Goal: Transaction & Acquisition: Book appointment/travel/reservation

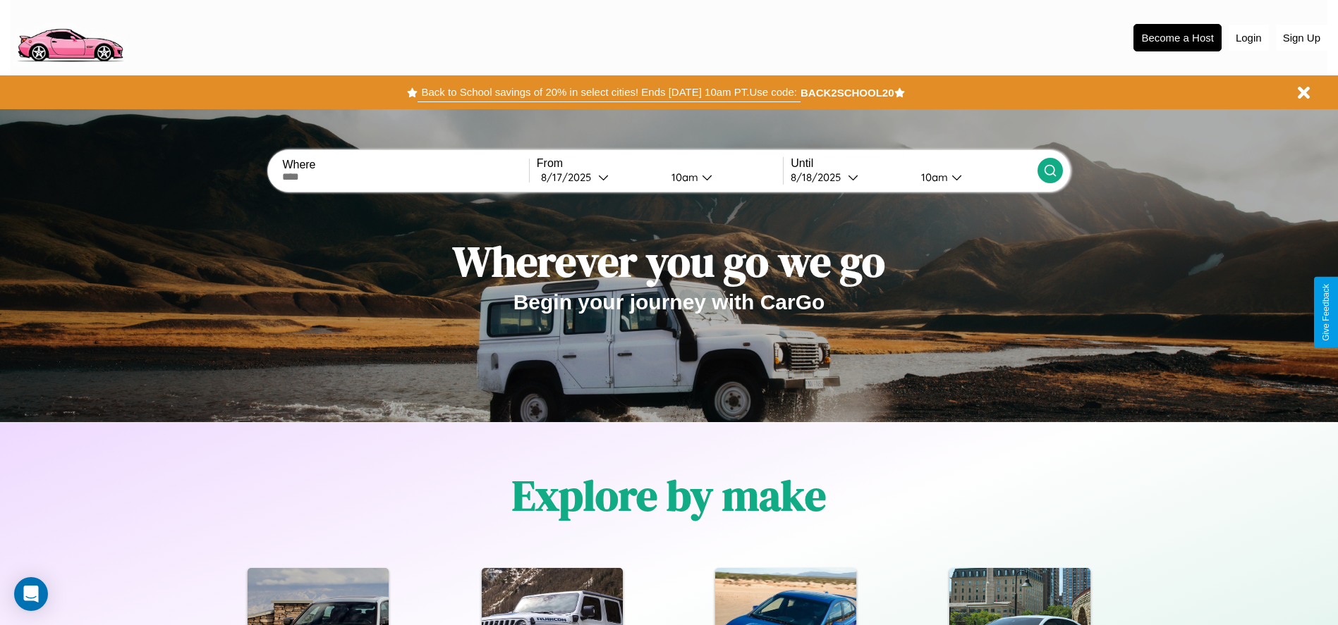
click at [608, 92] on button "Back to School savings of 20% in select cities! Ends 9/1 at 10am PT. Use code:" at bounding box center [608, 92] width 382 height 20
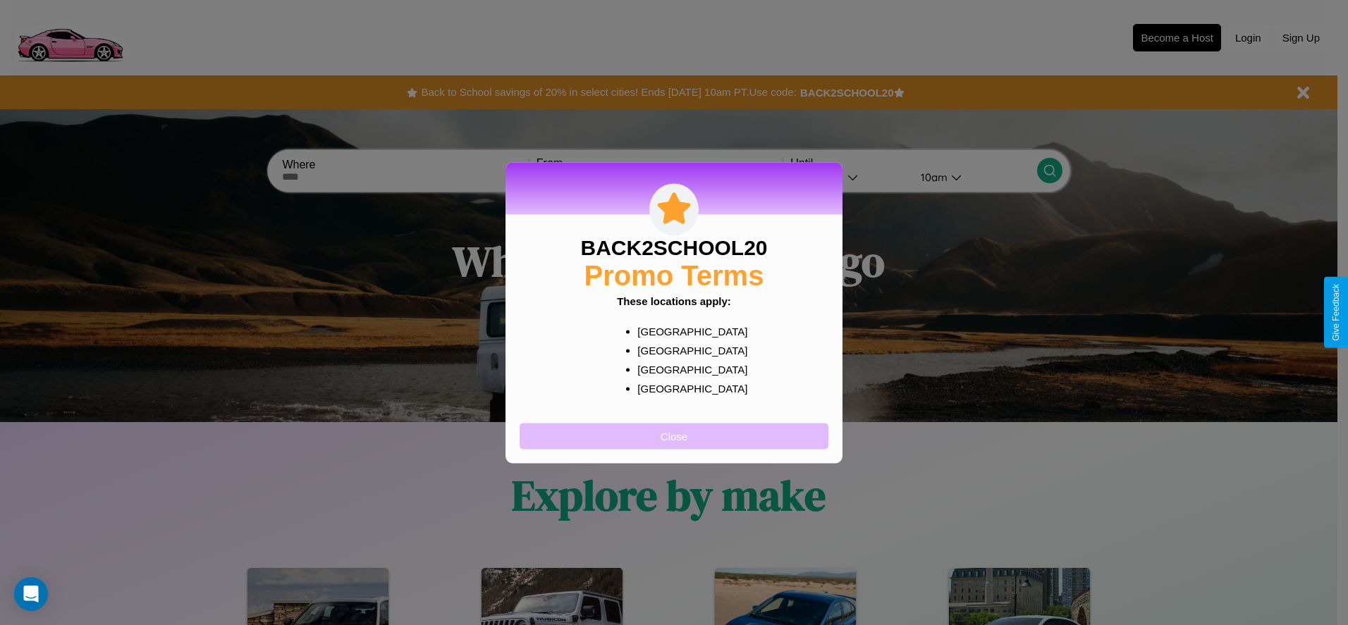
click at [674, 436] on button "Close" at bounding box center [674, 436] width 309 height 26
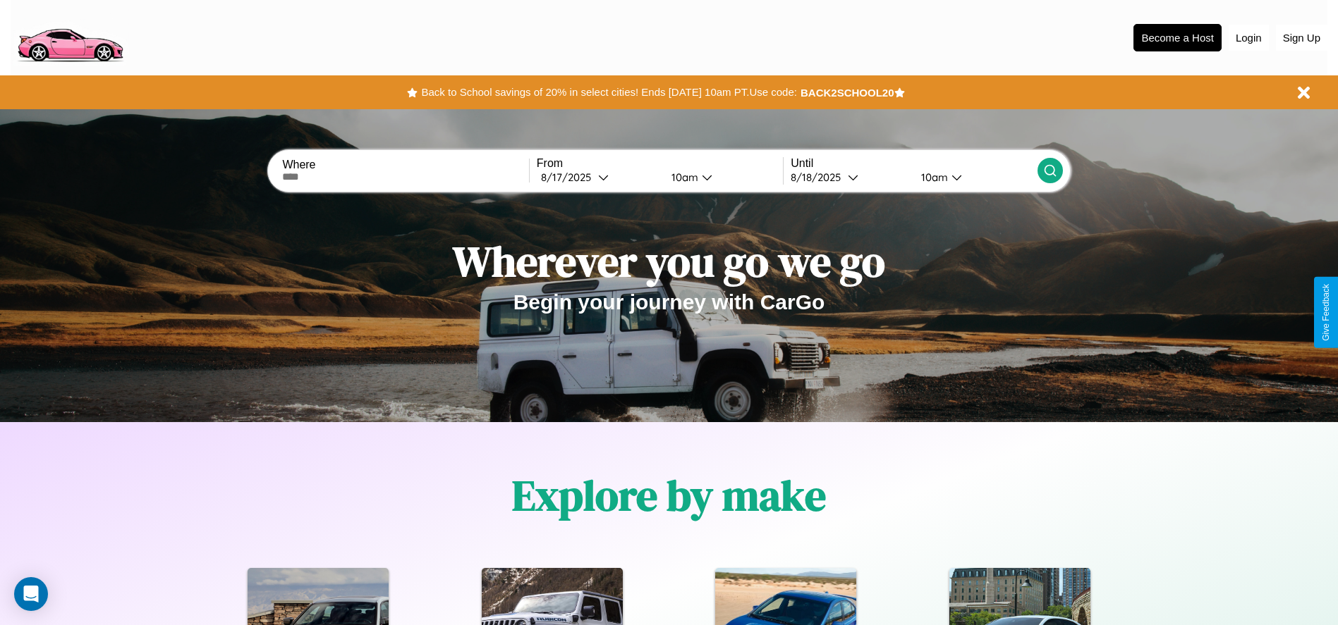
scroll to position [293, 0]
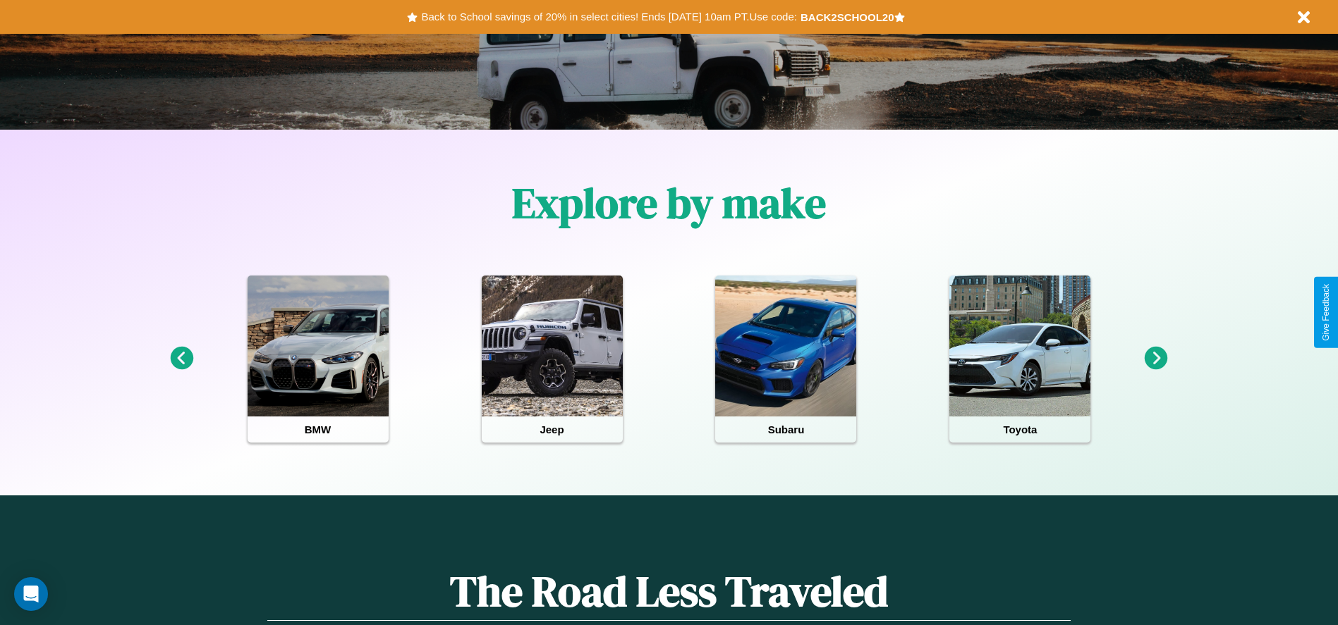
click at [1156, 359] on icon at bounding box center [1155, 358] width 23 height 23
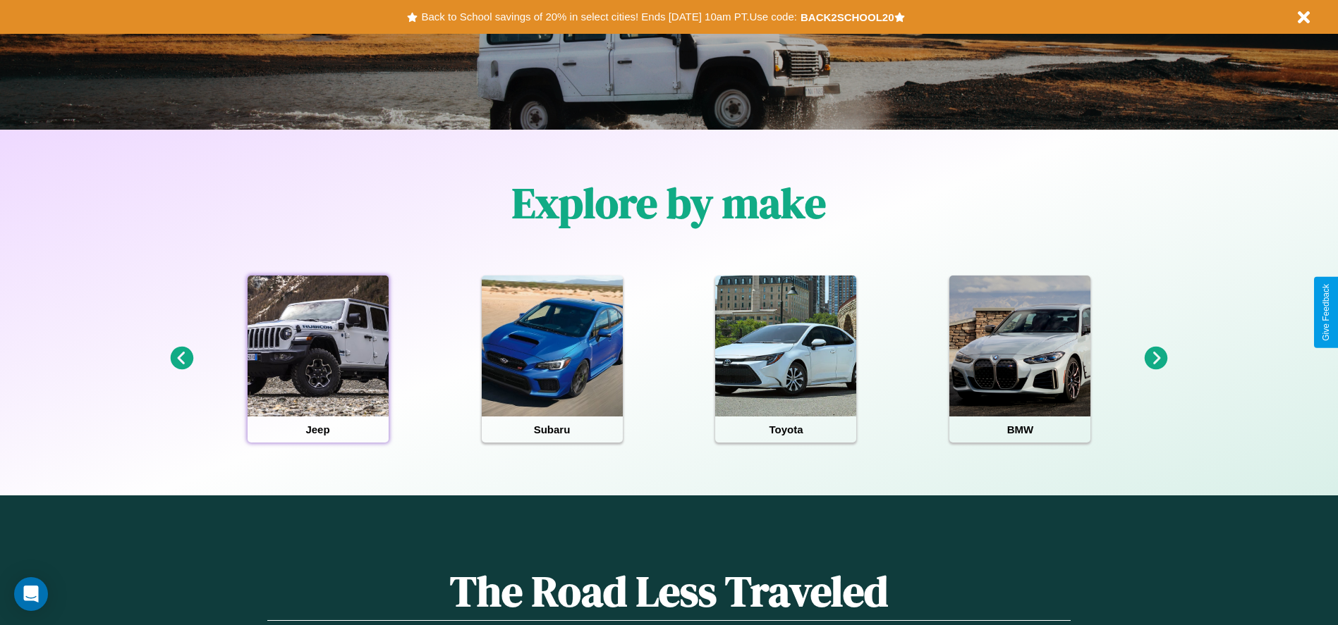
click at [317, 359] on div at bounding box center [317, 346] width 141 height 141
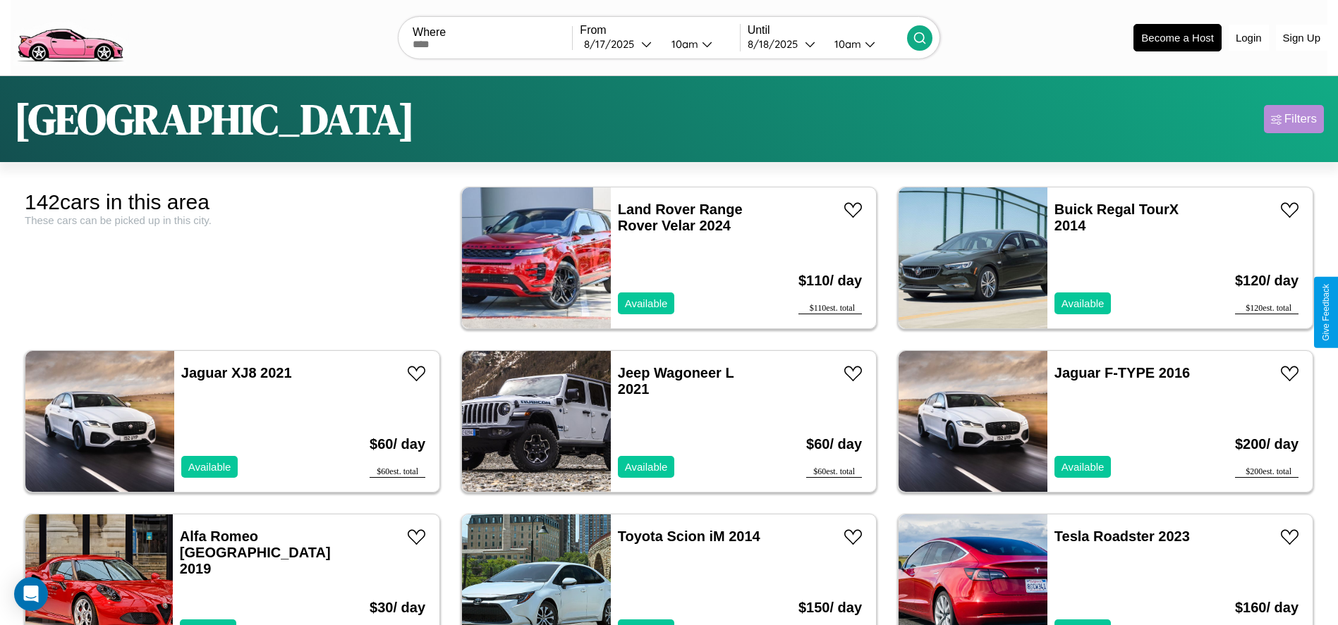
click at [1293, 119] on div "Filters" at bounding box center [1300, 119] width 32 height 14
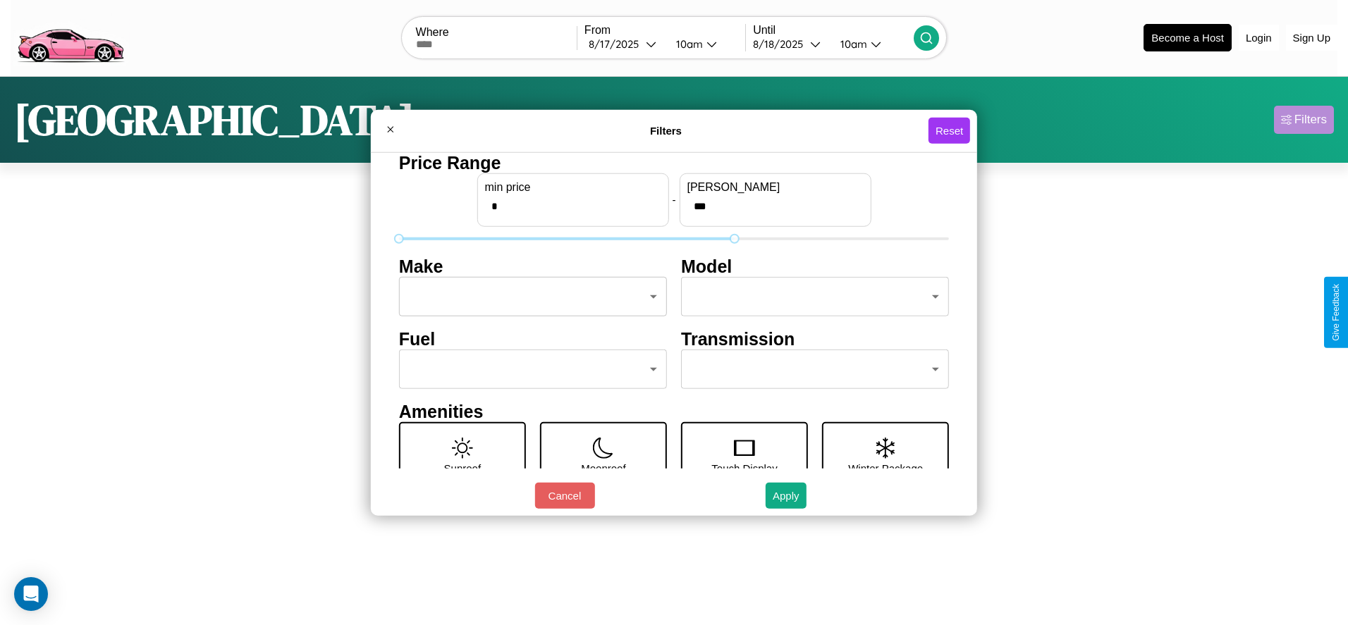
type input "***"
type input "**"
click at [785, 496] on button "Apply" at bounding box center [786, 496] width 41 height 26
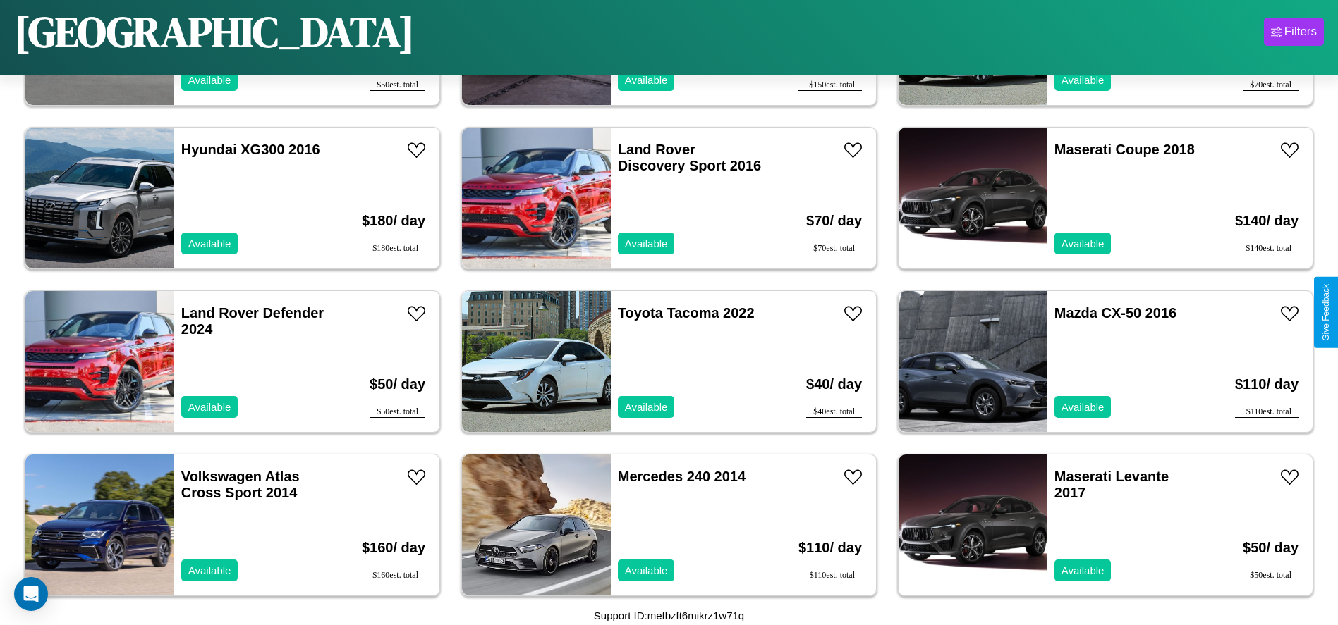
scroll to position [5392, 0]
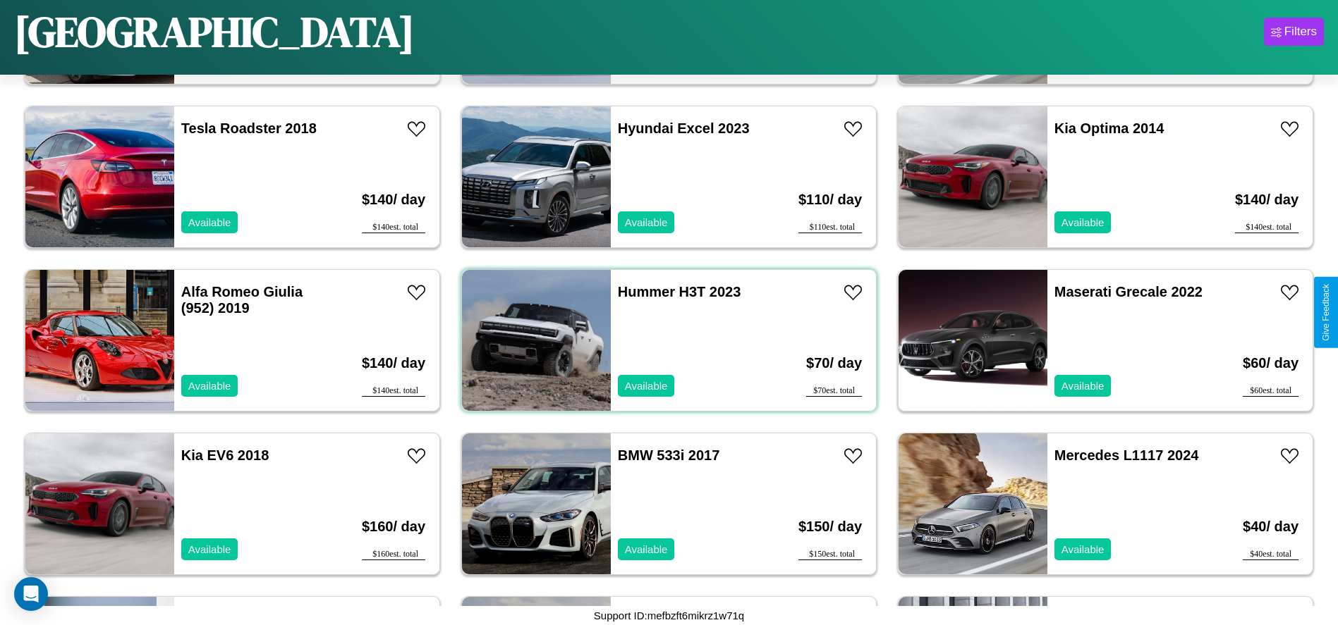
click at [663, 341] on div "Hummer H3T 2023 Available" at bounding box center [692, 340] width 163 height 141
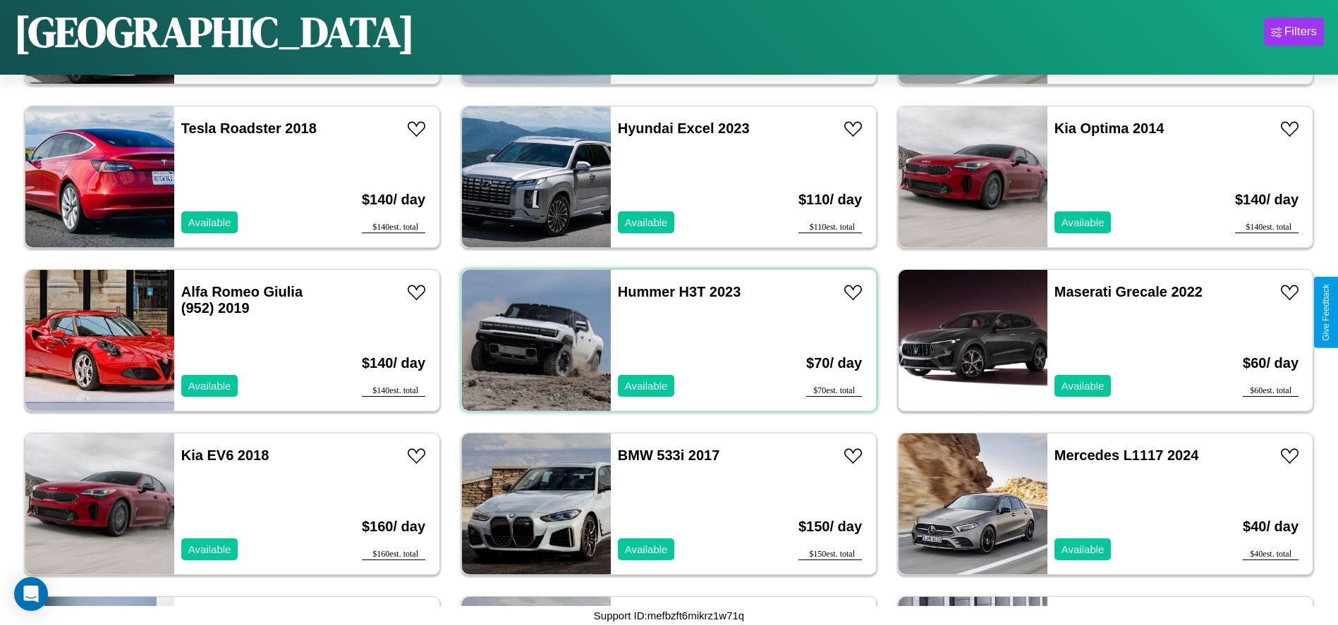
click at [663, 341] on div "Hummer H3T 2023 Available" at bounding box center [692, 340] width 163 height 141
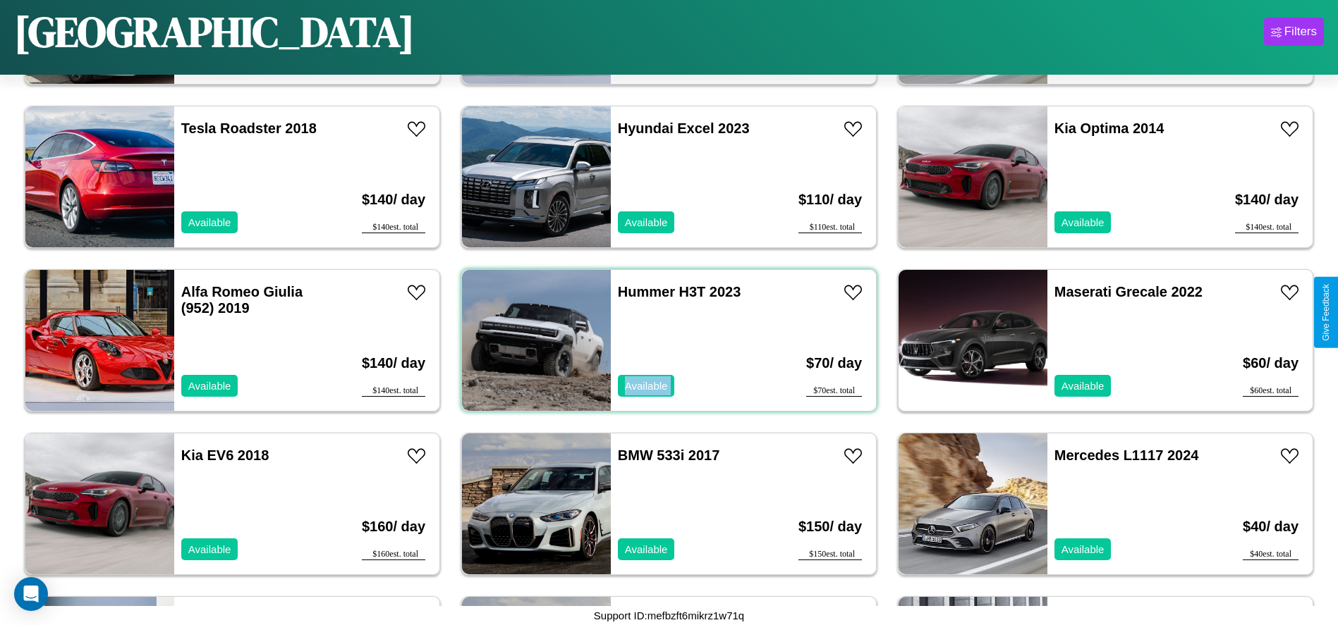
click at [663, 341] on div "Hummer H3T 2023 Available" at bounding box center [692, 340] width 163 height 141
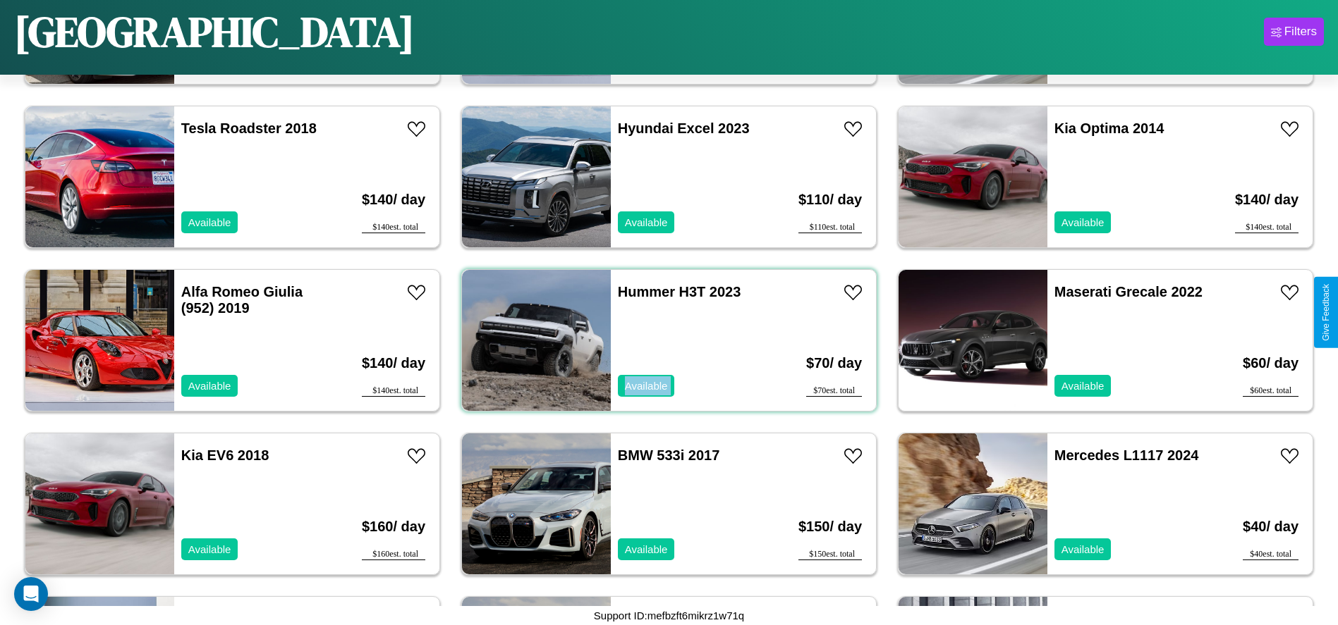
click at [663, 341] on div "Hummer H3T 2023 Available" at bounding box center [692, 340] width 163 height 141
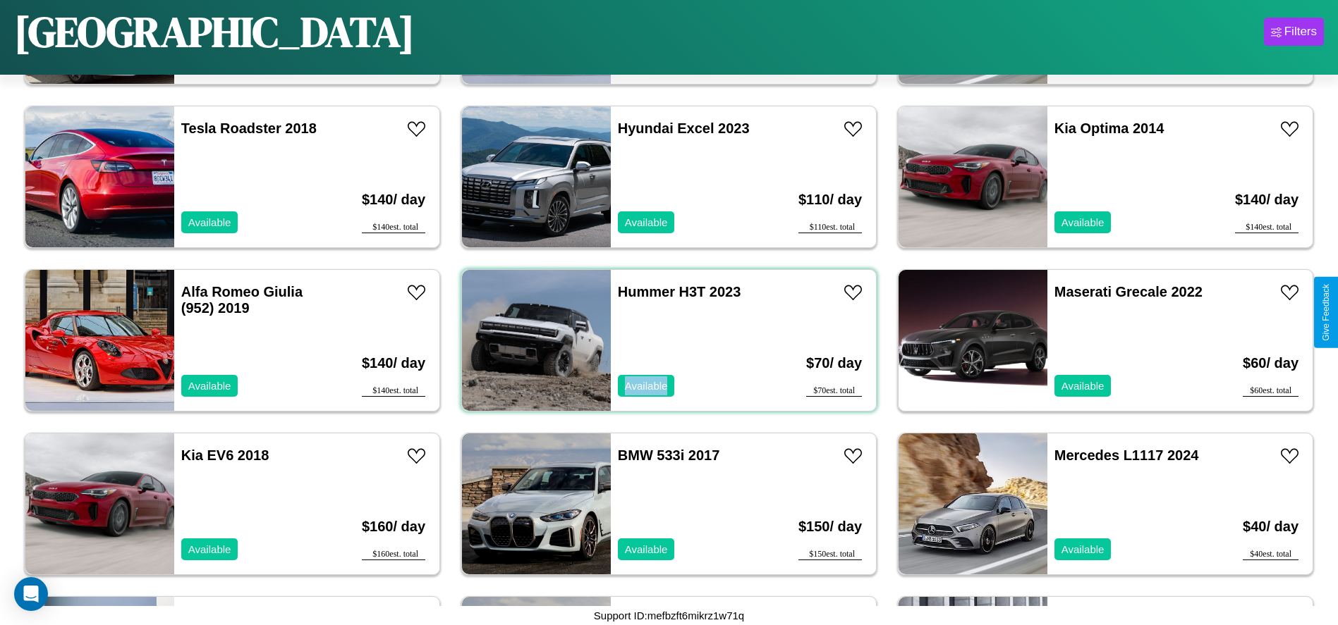
click at [663, 341] on div "Hummer H3T 2023 Available" at bounding box center [692, 340] width 163 height 141
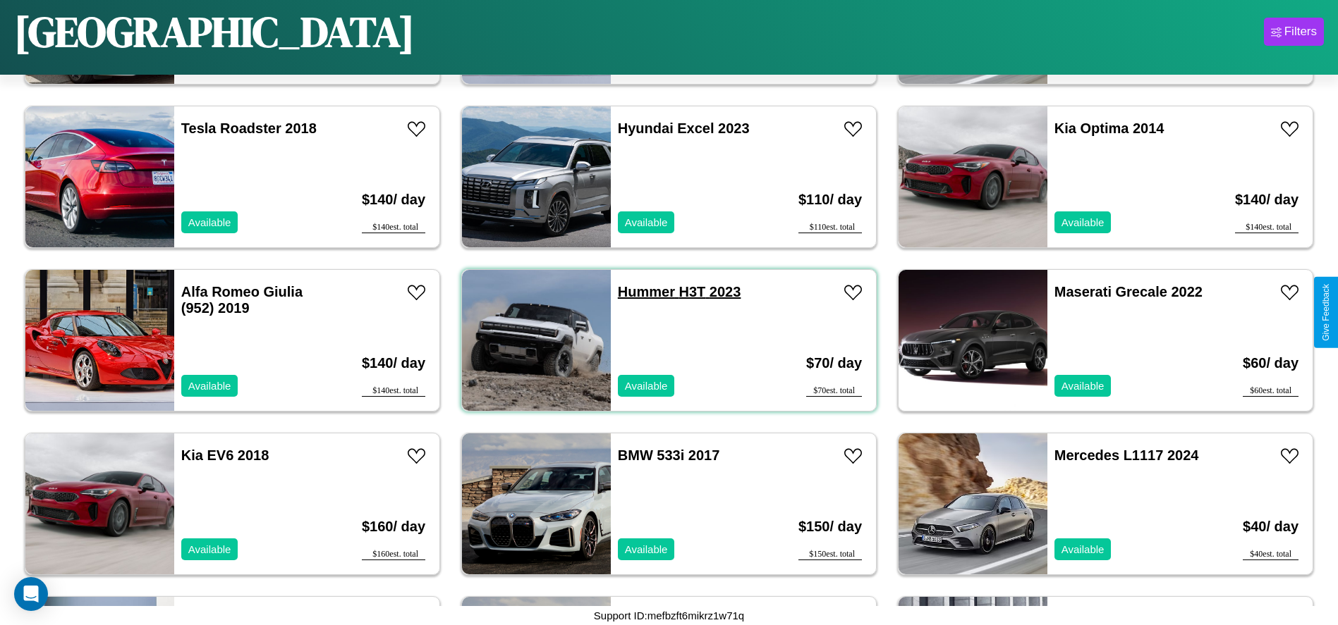
click at [641, 292] on link "Hummer H3T 2023" at bounding box center [679, 292] width 123 height 16
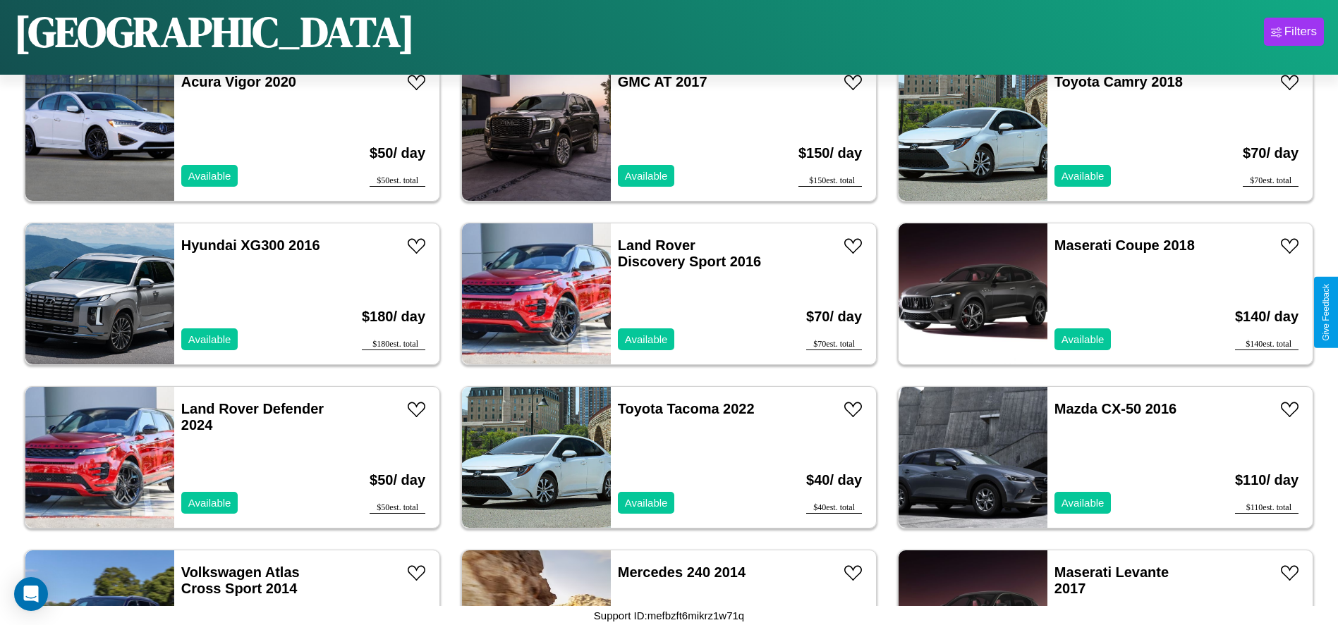
scroll to position [2774, 0]
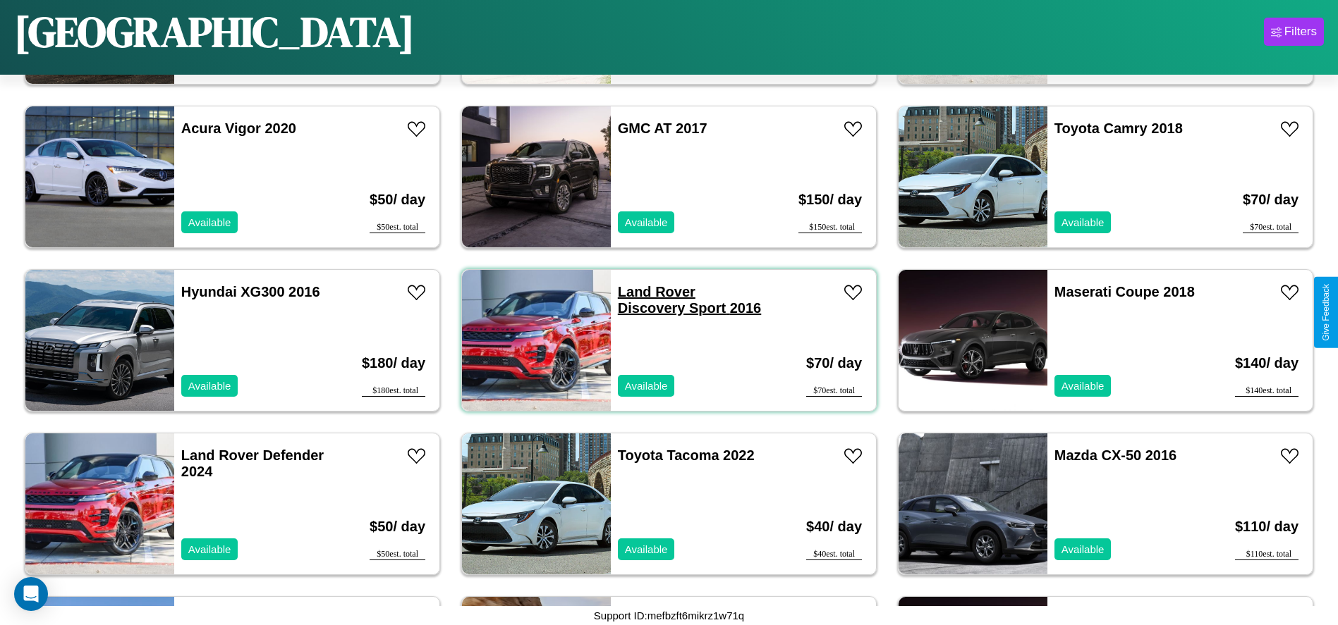
click at [651, 292] on link "Land Rover Discovery Sport 2016" at bounding box center [689, 300] width 143 height 32
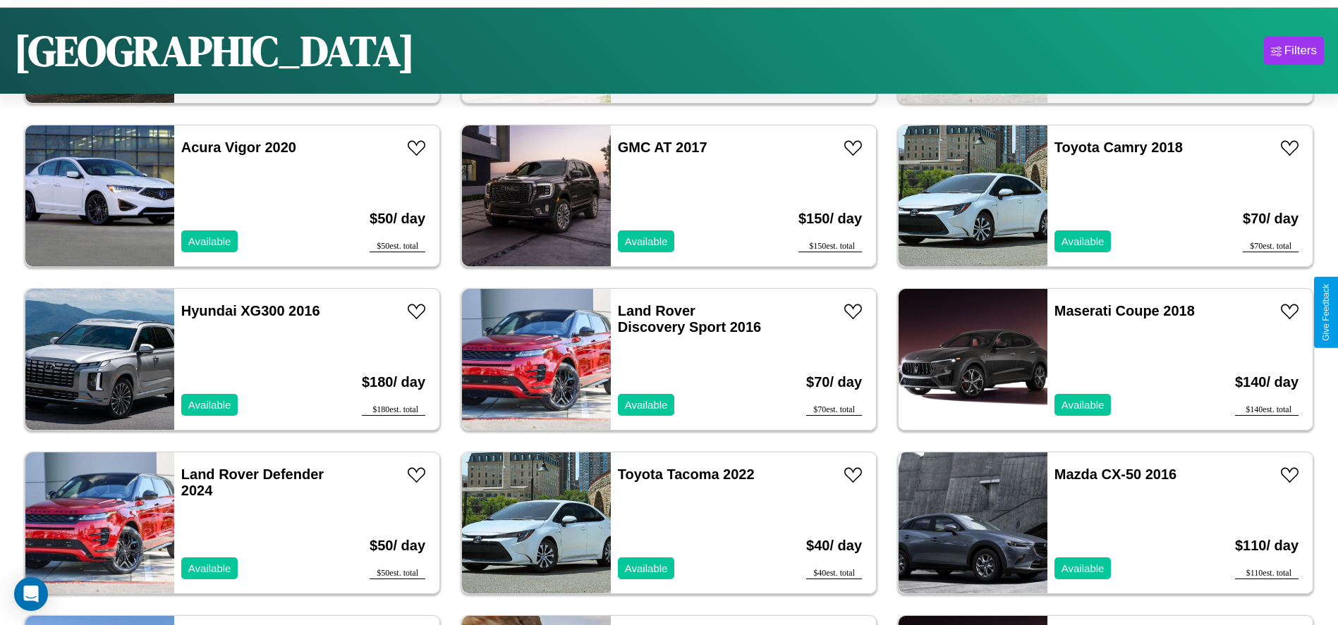
scroll to position [3776, 0]
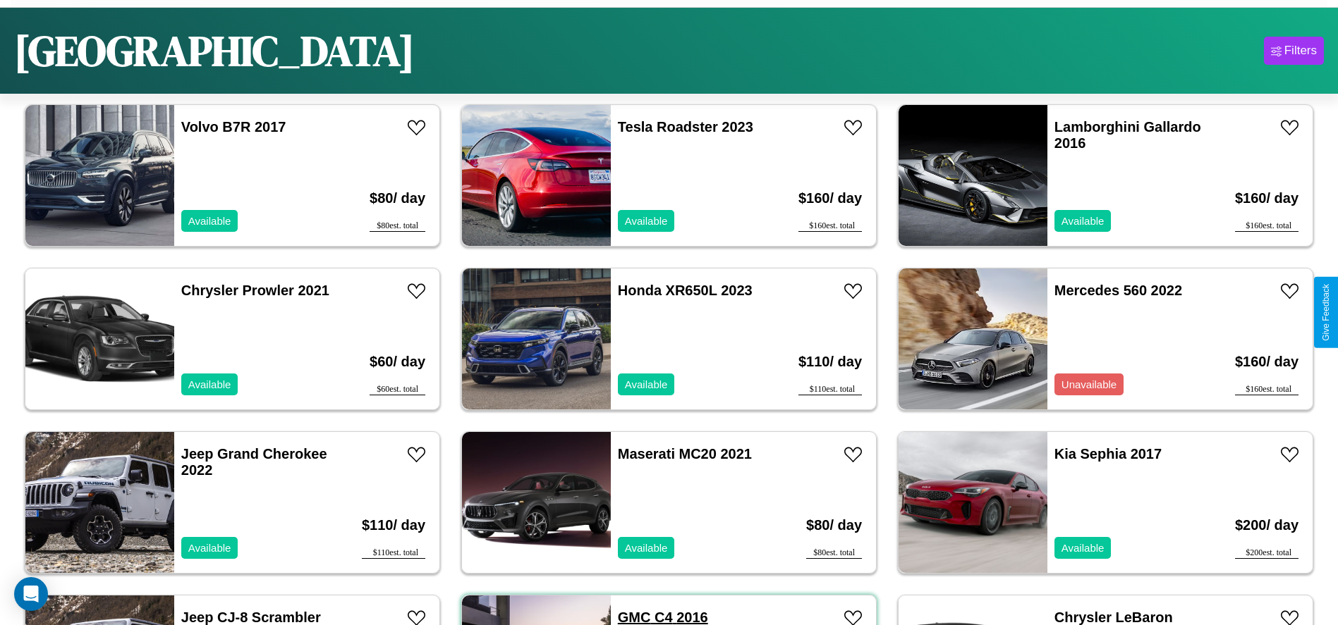
click at [629, 617] on link "GMC C4 2016" at bounding box center [663, 618] width 90 height 16
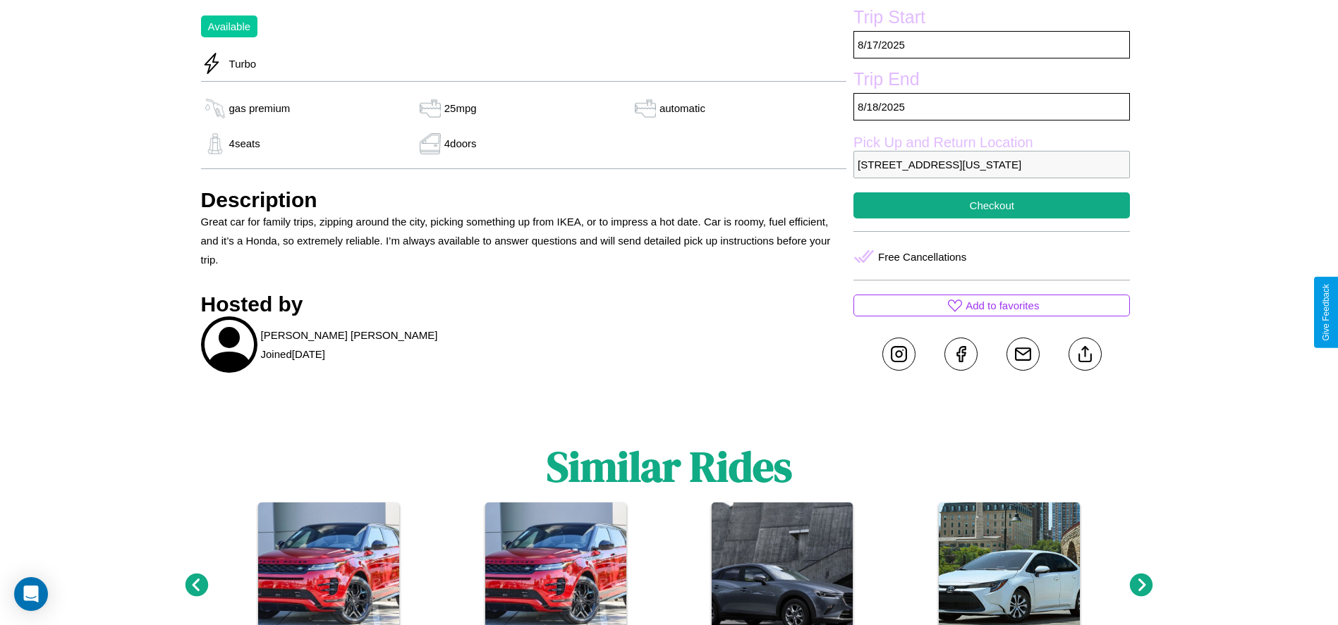
scroll to position [532, 0]
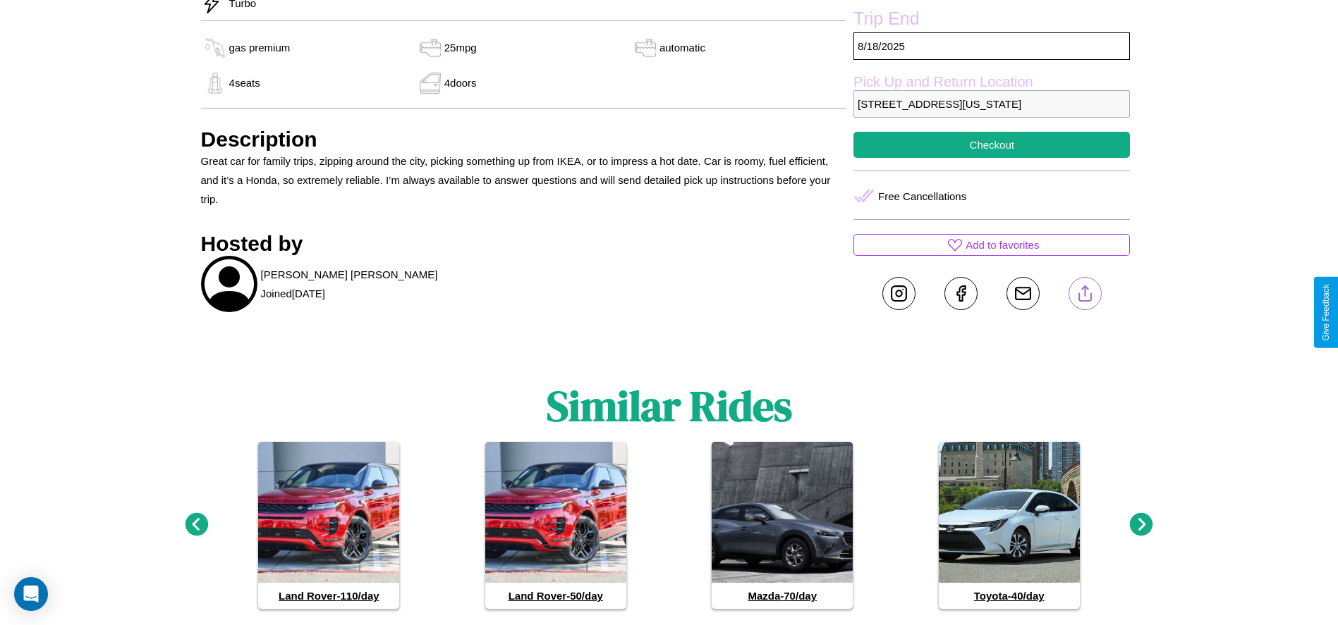
click at [1084, 296] on line at bounding box center [1084, 291] width 0 height 10
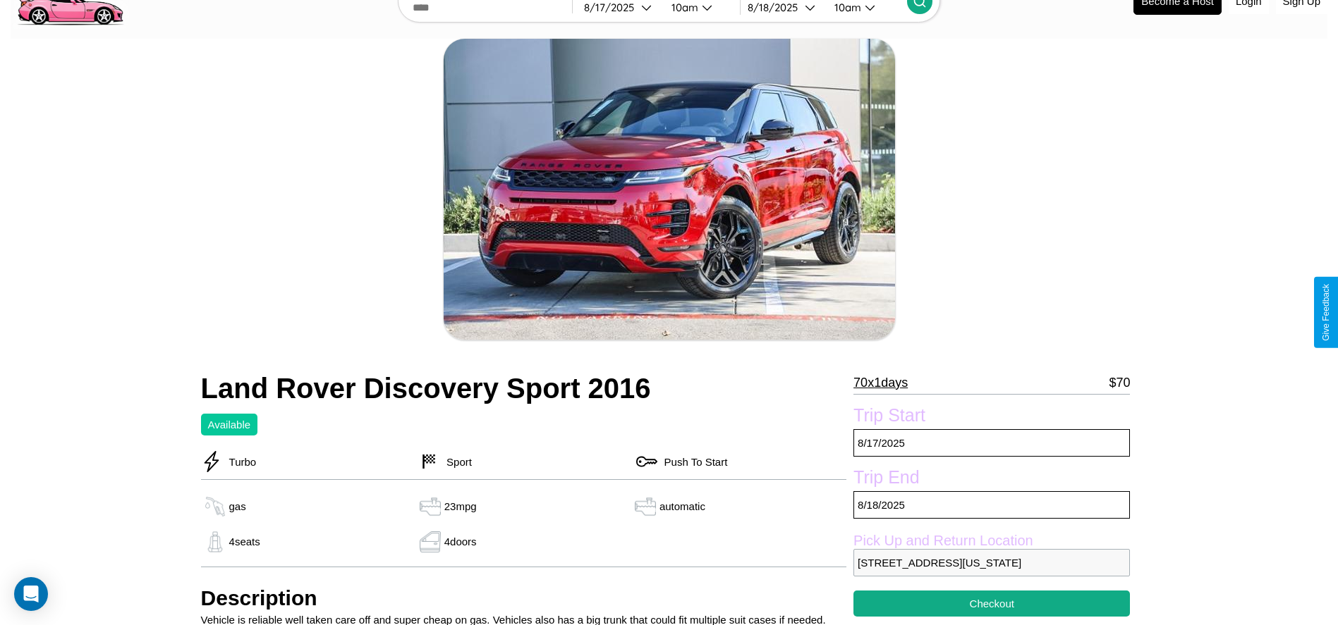
scroll to position [116, 0]
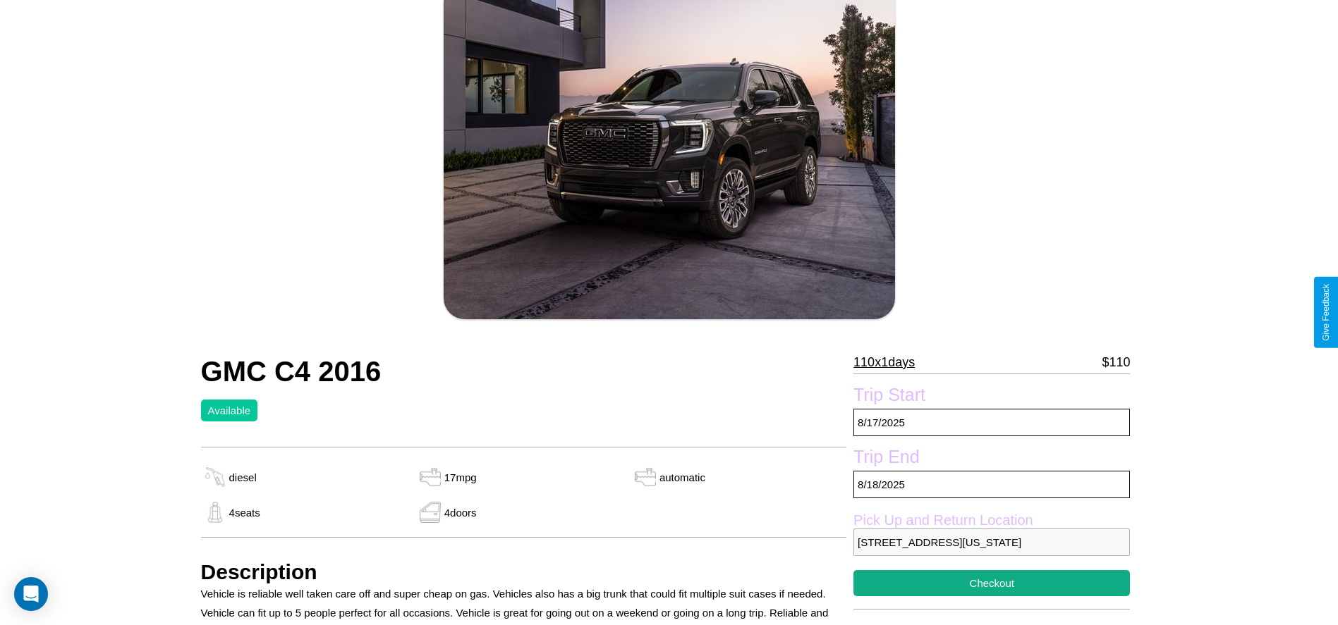
scroll to position [582, 0]
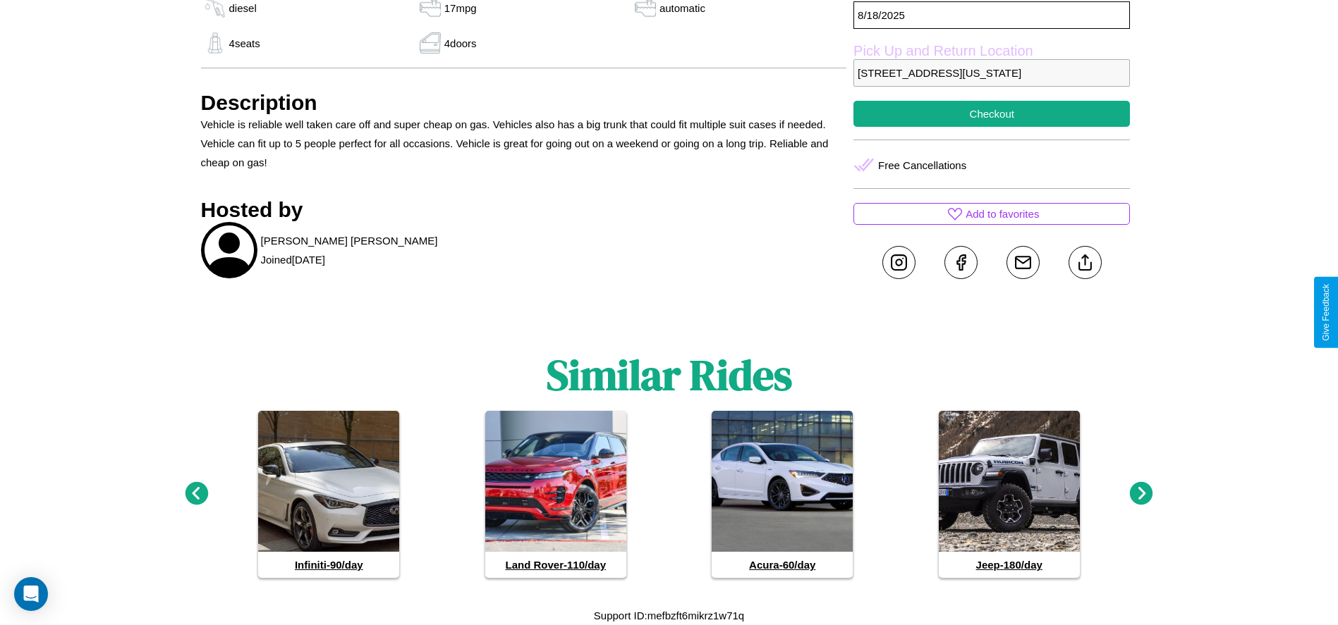
click at [1141, 494] on icon at bounding box center [1141, 493] width 23 height 23
